Goal: Task Accomplishment & Management: Complete application form

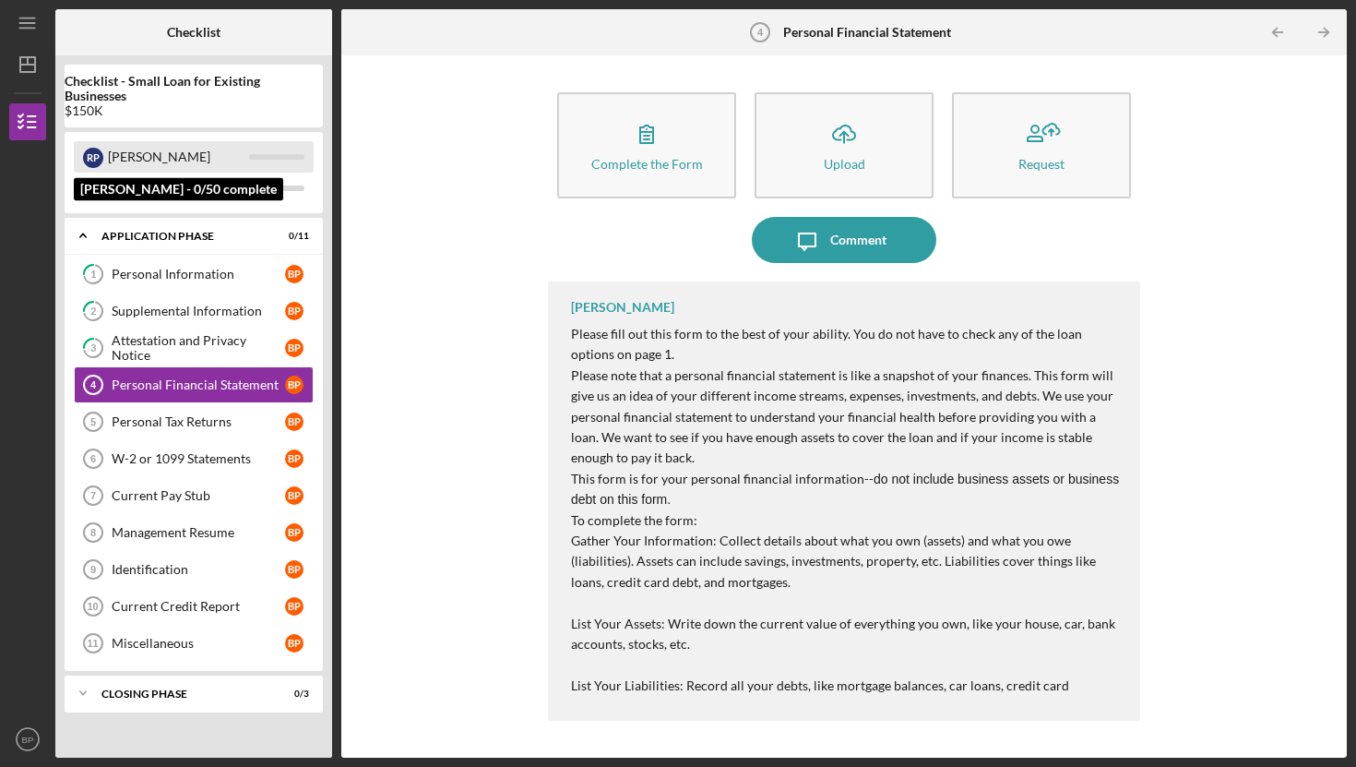
click at [120, 160] on div "[PERSON_NAME]" at bounding box center [178, 156] width 141 height 31
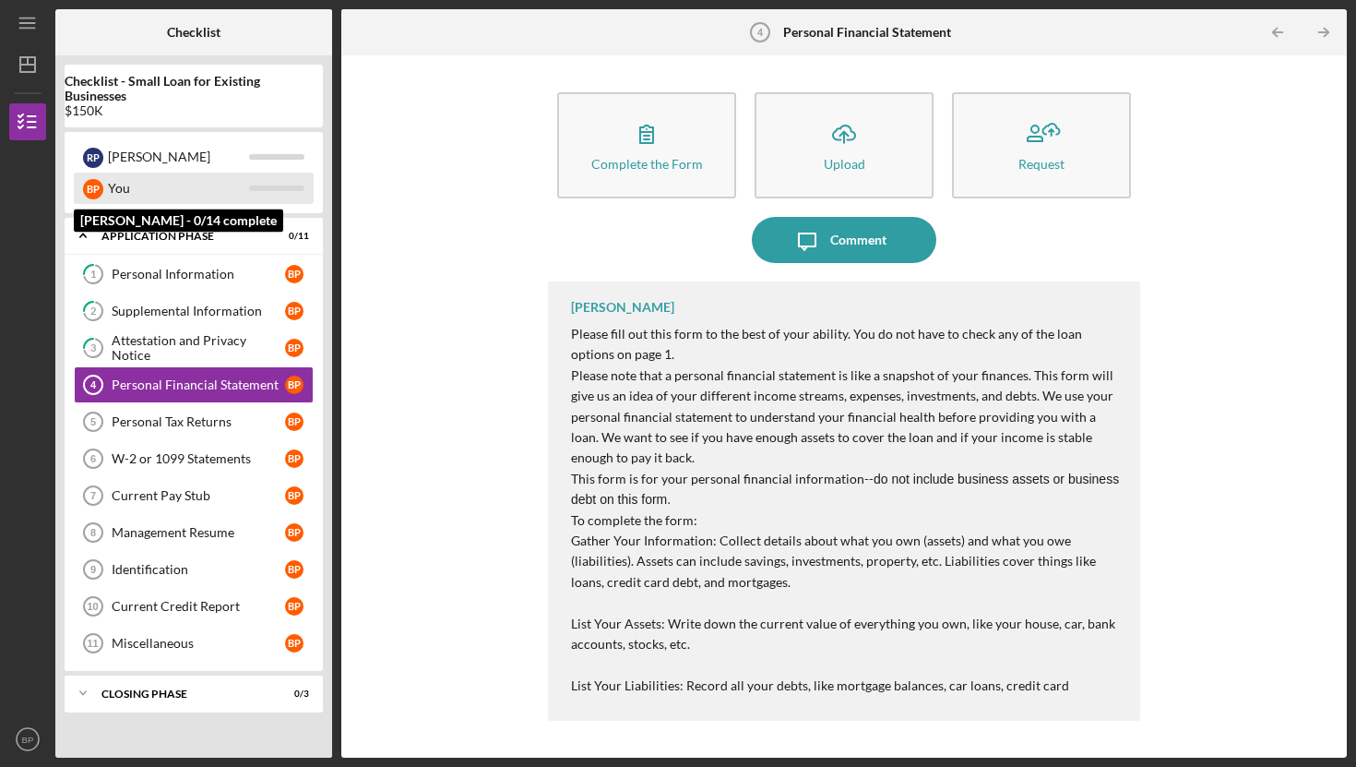
click at [114, 197] on div "You" at bounding box center [178, 188] width 141 height 31
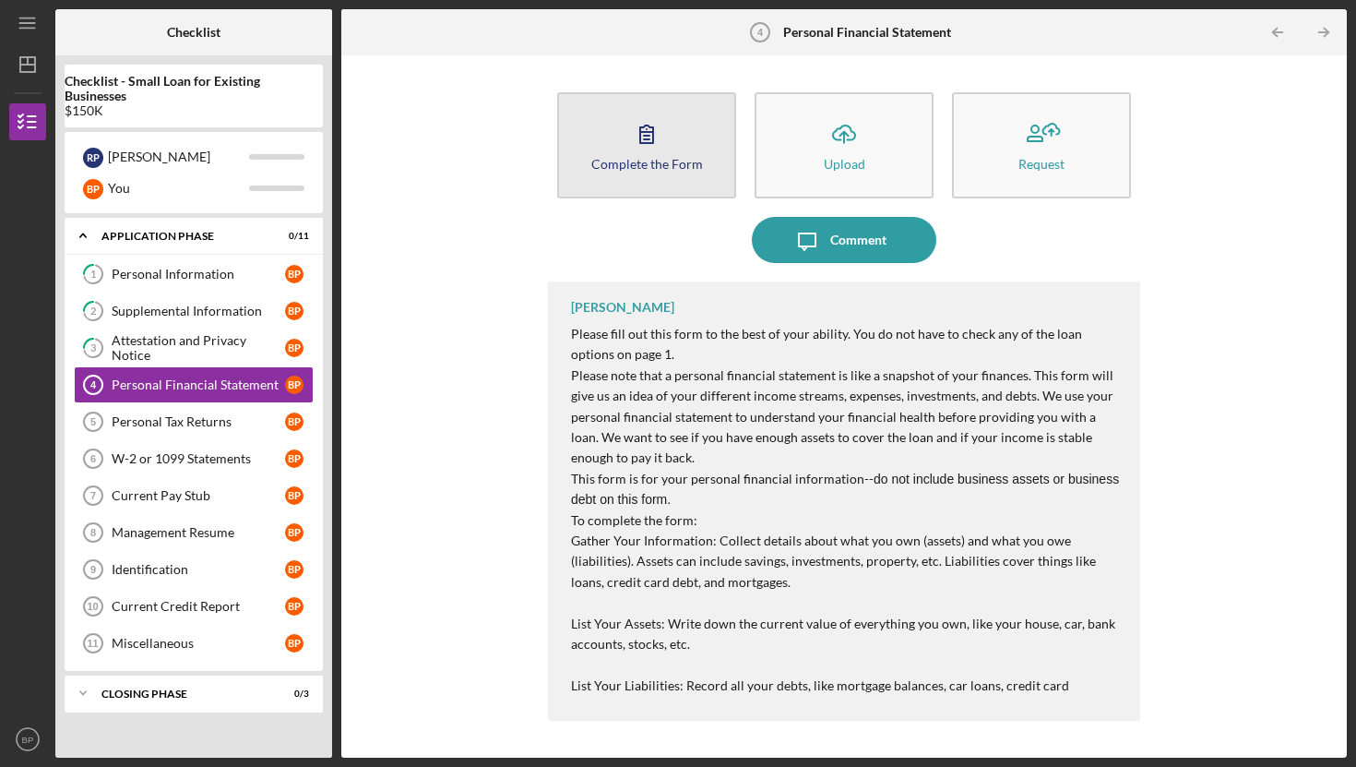
click at [664, 117] on icon "button" at bounding box center [647, 134] width 46 height 46
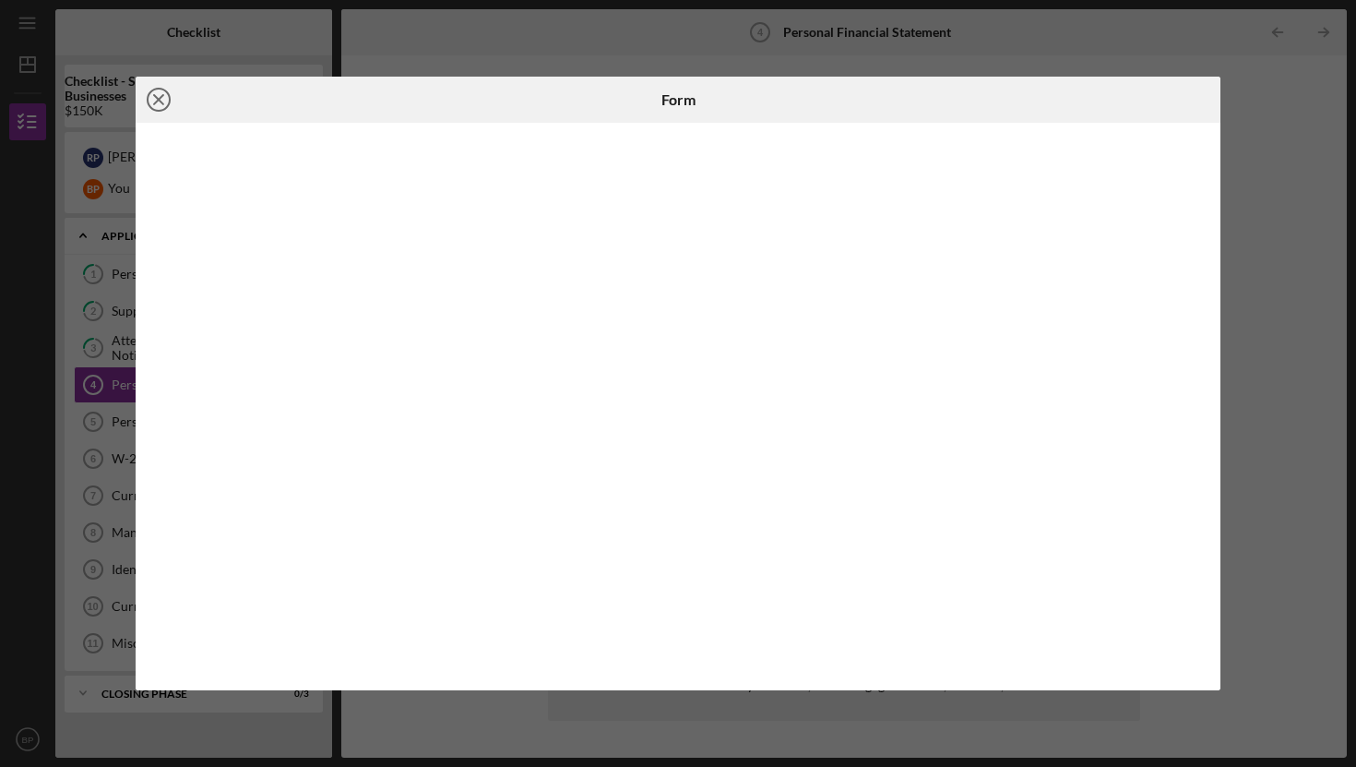
click at [158, 99] on line at bounding box center [158, 99] width 9 height 9
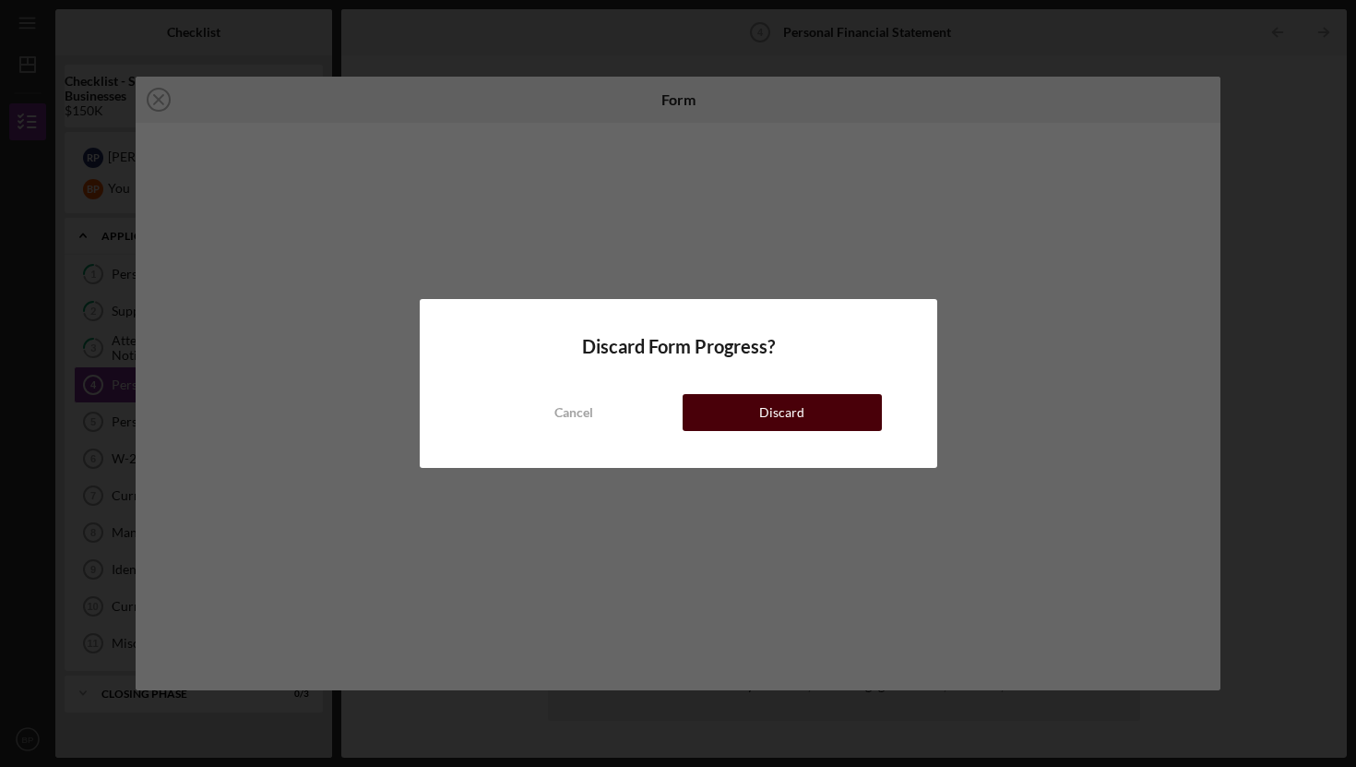
click at [780, 413] on div "Discard" at bounding box center [781, 412] width 45 height 37
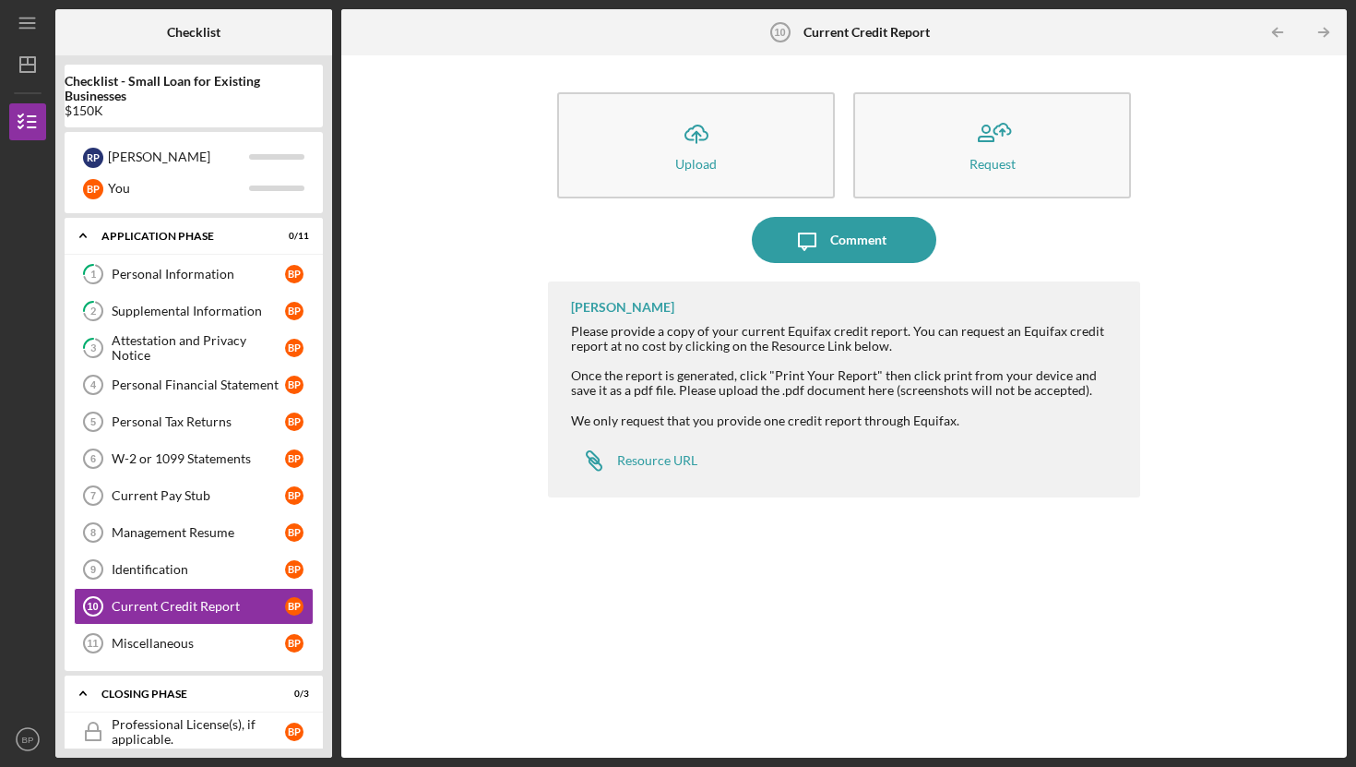
scroll to position [94, 0]
